Goal: Check status: Check status

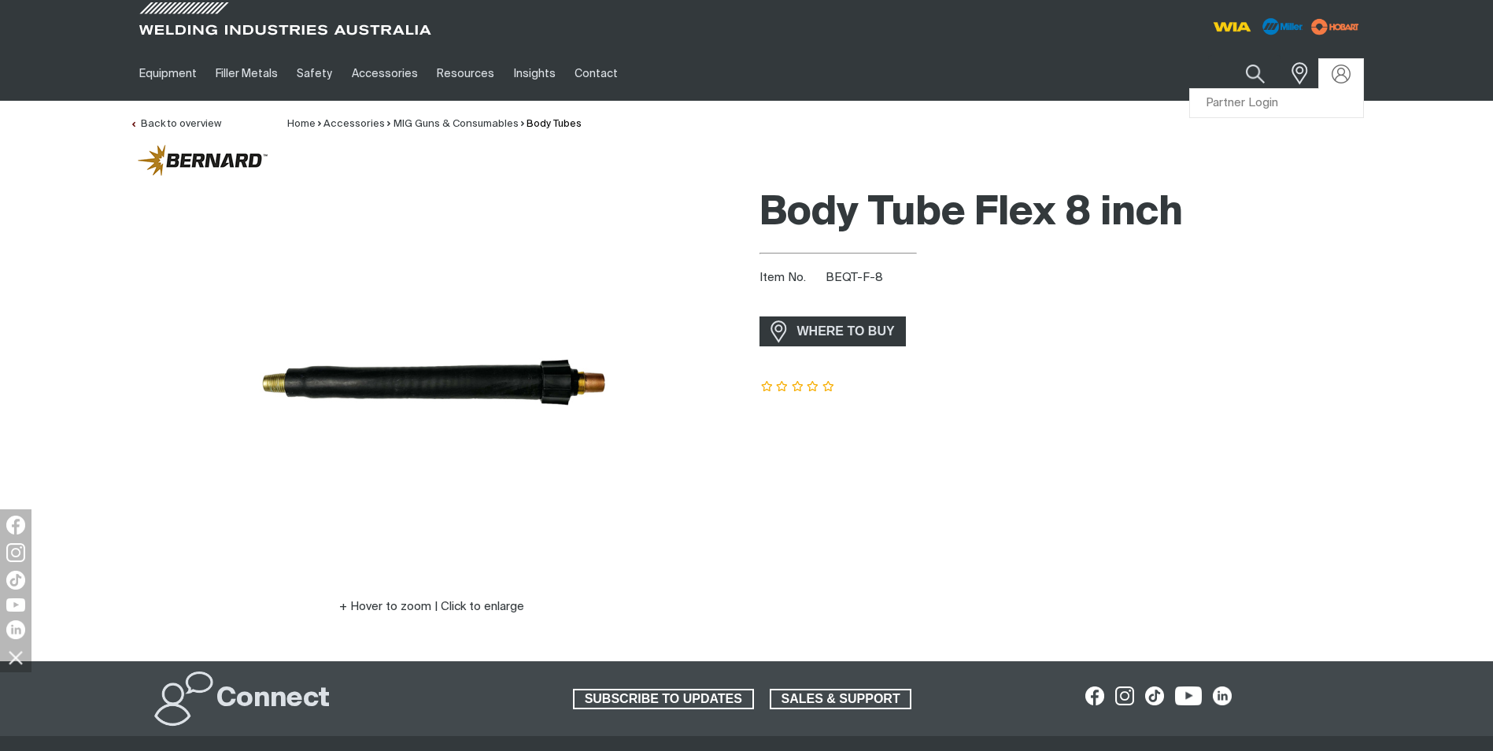
click at [712, 88] on div at bounding box center [1341, 74] width 44 height 30
click at [712, 110] on link "Partner Login" at bounding box center [1276, 103] width 173 height 29
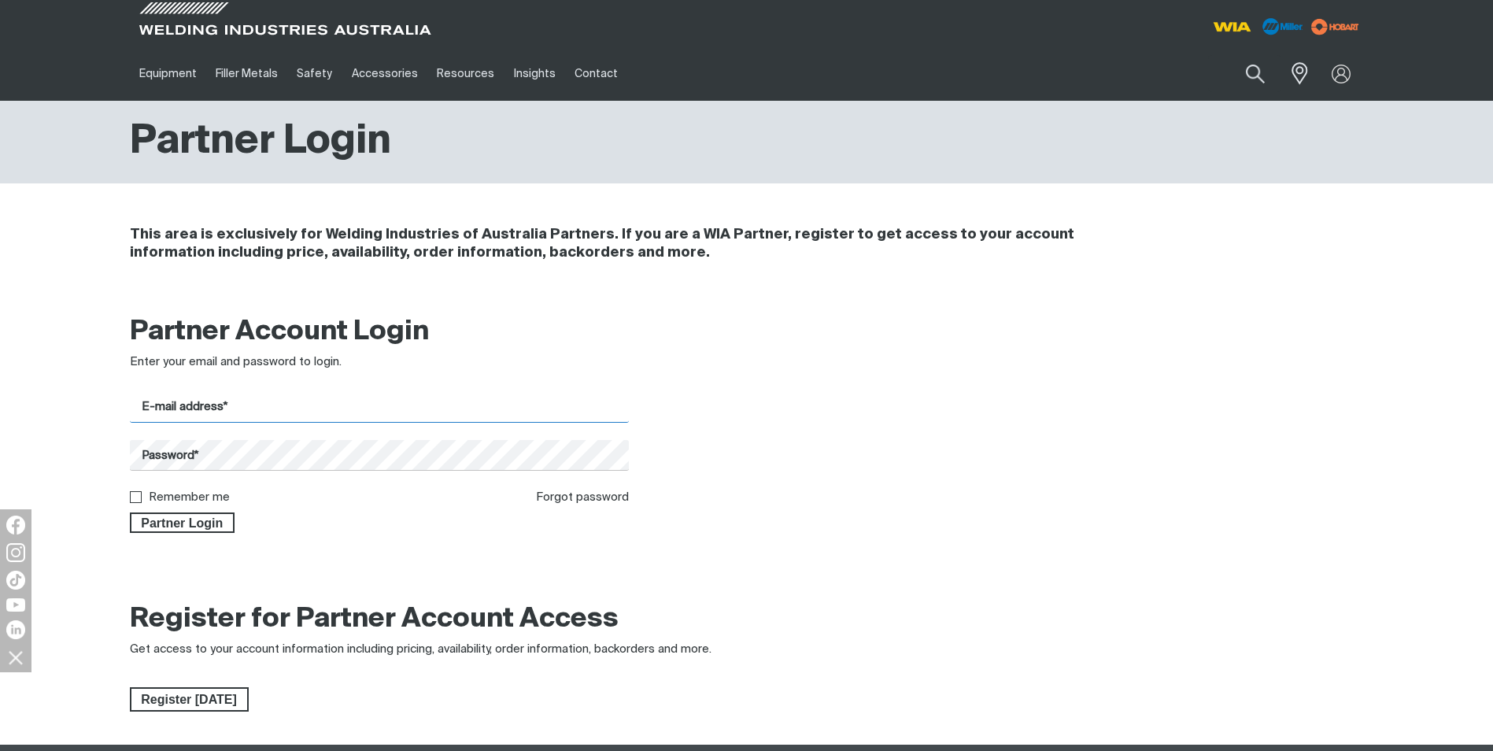
type input "[PERSON_NAME][EMAIL_ADDRESS][DOMAIN_NAME]"
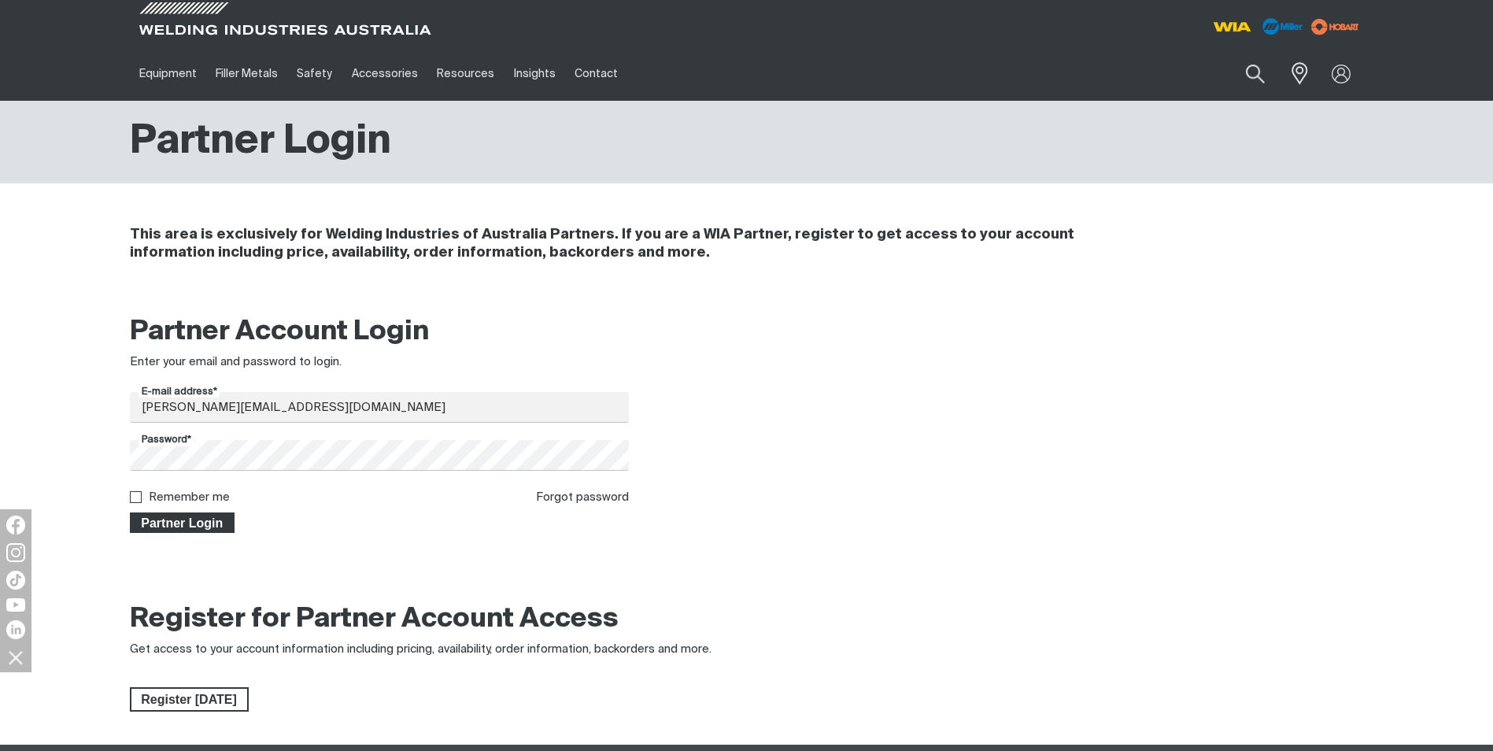
click at [203, 522] on span "Partner Login" at bounding box center [182, 522] width 102 height 20
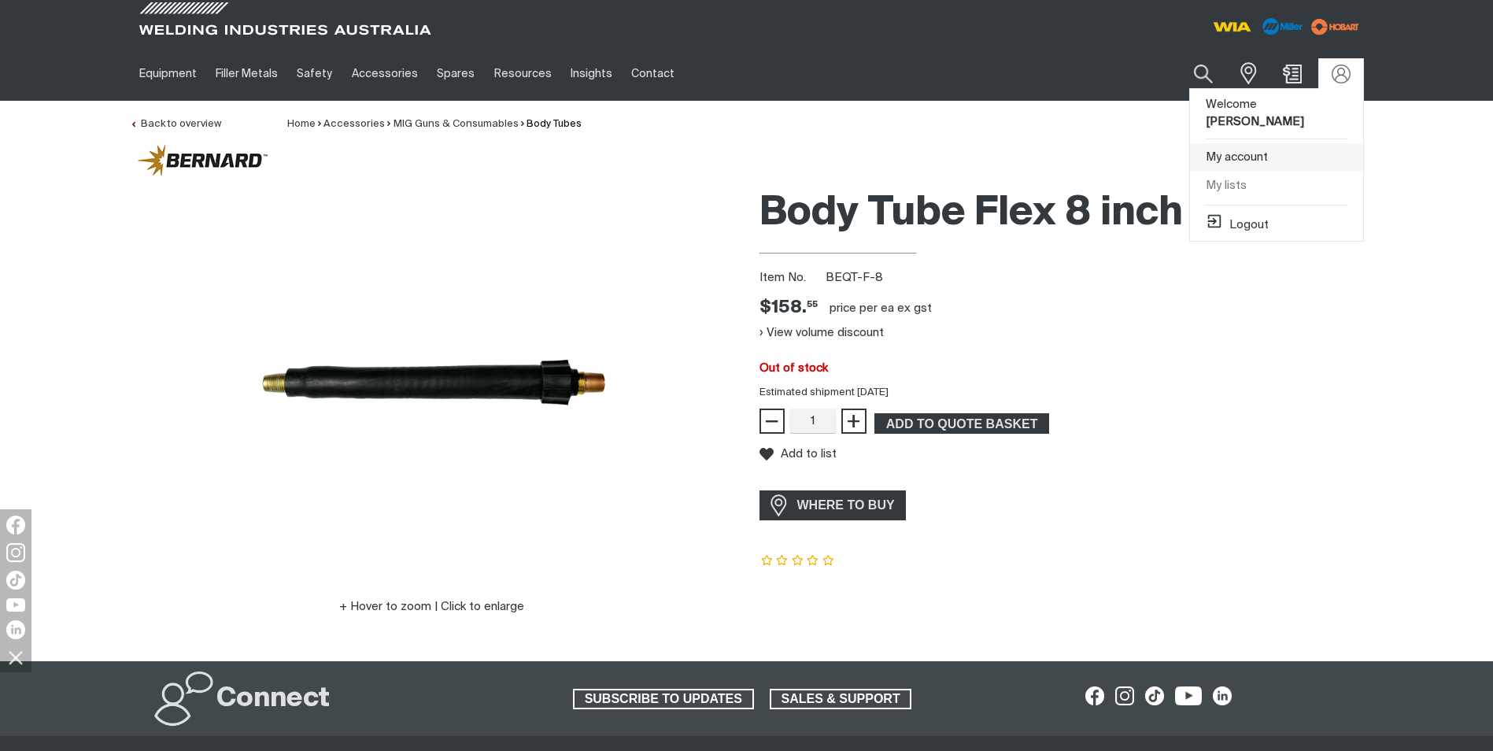
click at [712, 161] on link "My account" at bounding box center [1276, 157] width 173 height 29
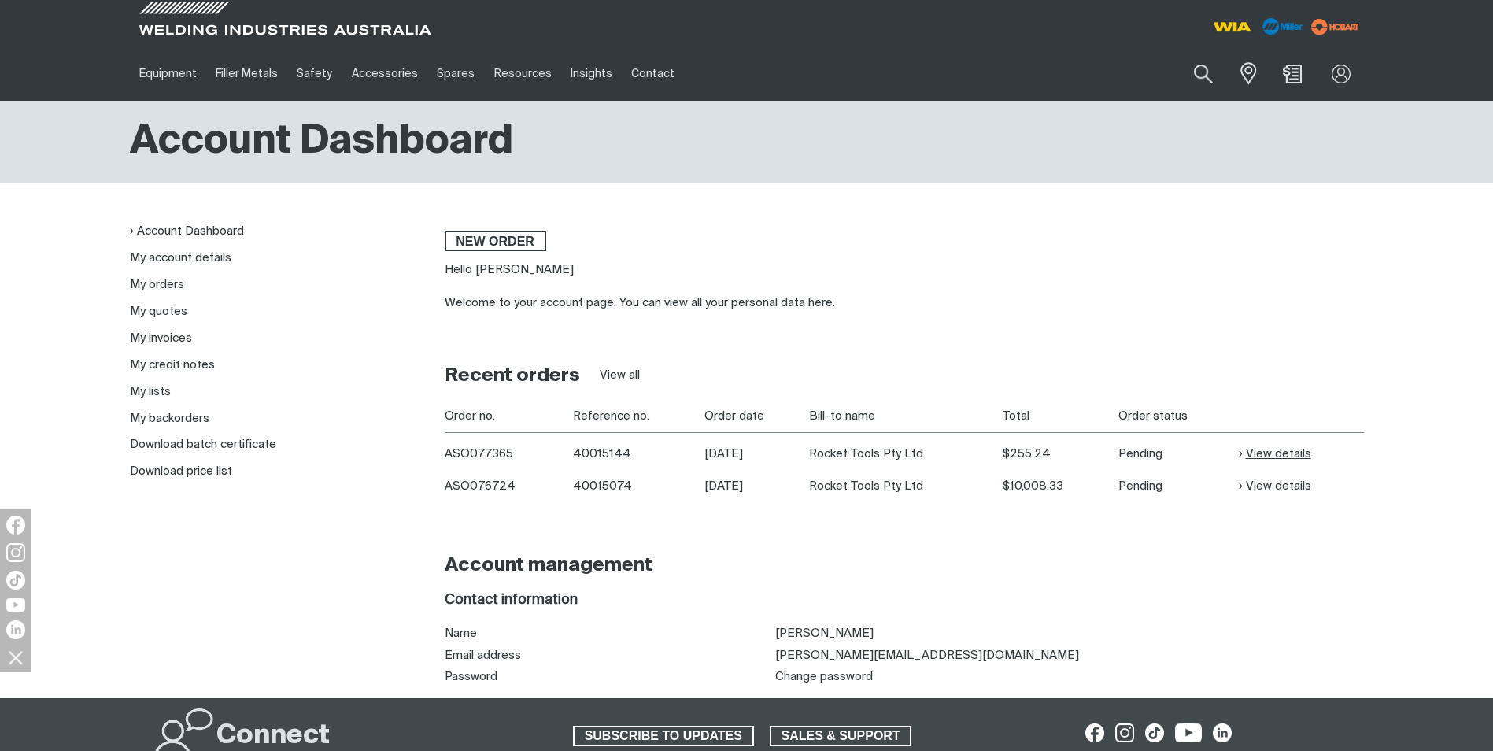
click at [712, 453] on link "View details" at bounding box center [1275, 454] width 72 height 18
